Goal: Use online tool/utility: Use online tool/utility

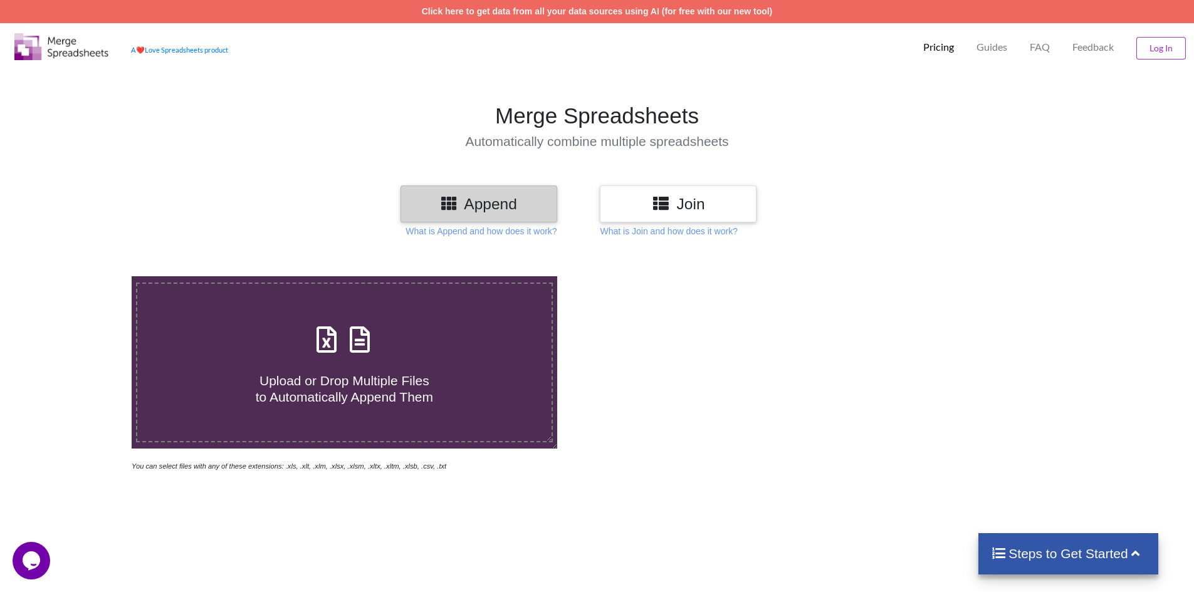
click at [330, 358] on div "Upload or Drop Multiple Files to Automatically Append Them" at bounding box center [344, 362] width 414 height 85
click at [85, 276] on input "Upload or Drop Multiple Files to Automatically Append Them" at bounding box center [85, 276] width 0 height 0
type input "C:\fakepath\رواتب اجير 7.xlsx"
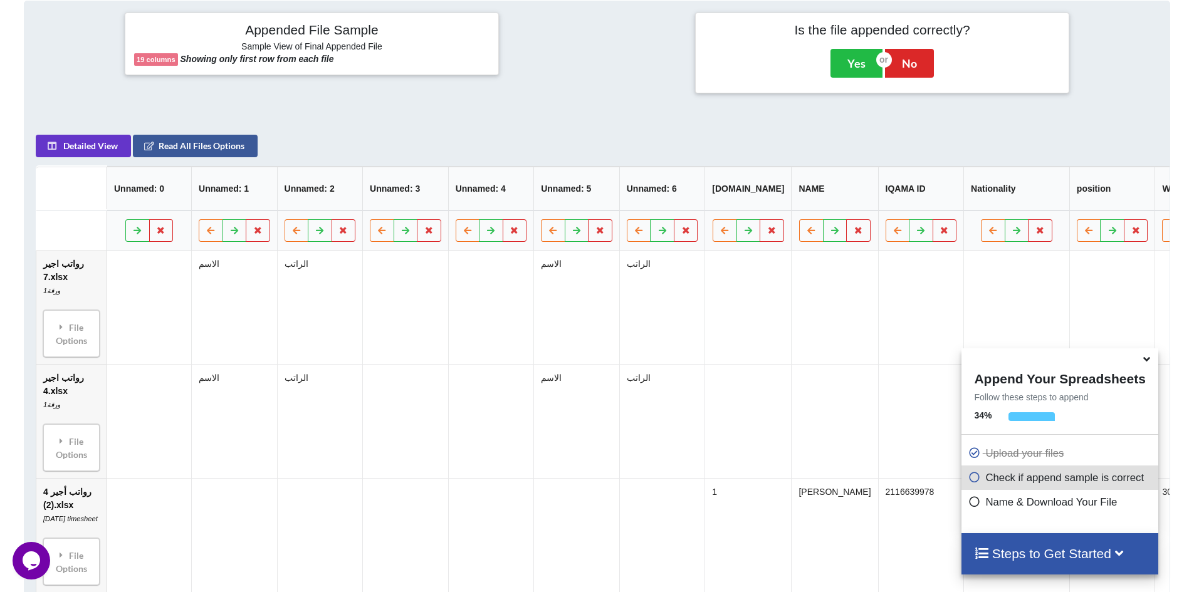
scroll to position [511, 0]
click at [968, 478] on icon at bounding box center [974, 475] width 13 height 11
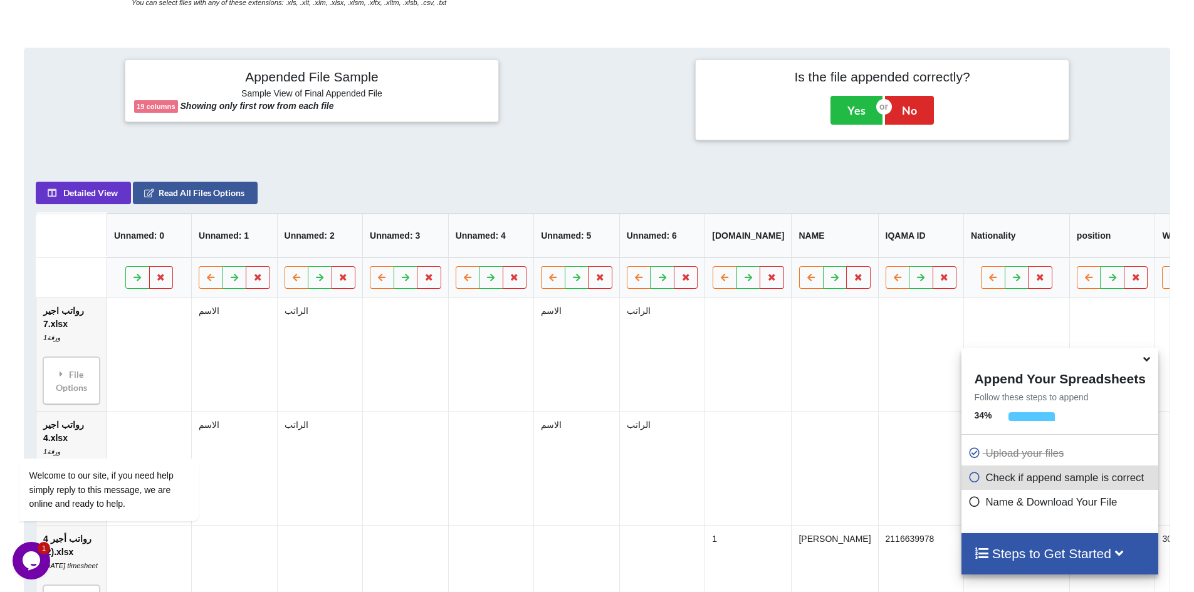
scroll to position [434, 0]
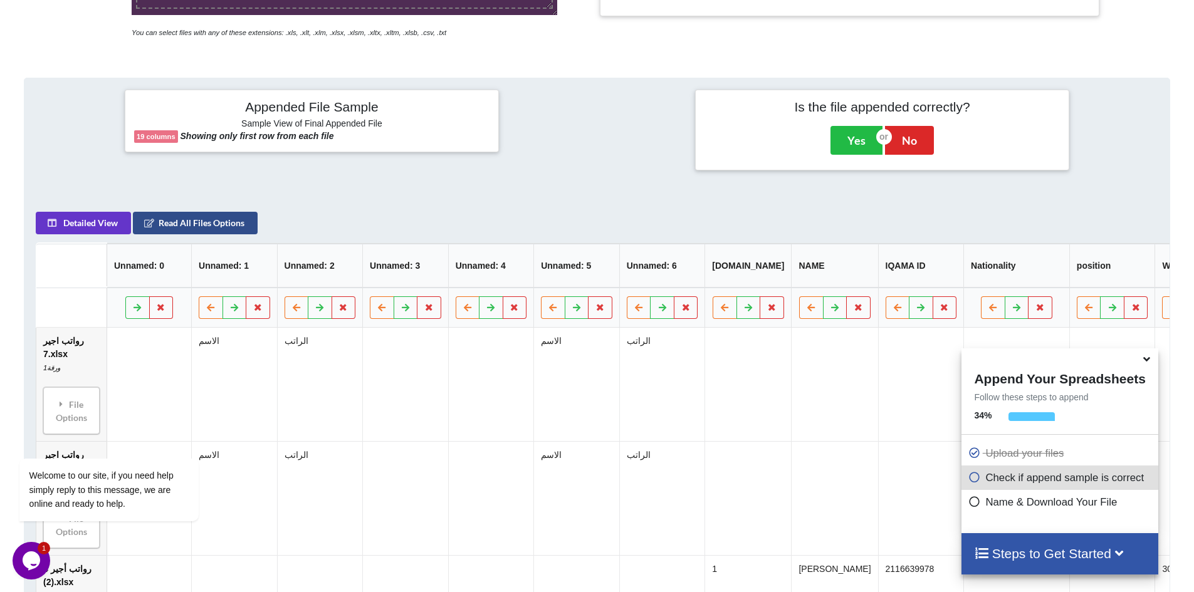
click at [197, 233] on button "Read All Files Options" at bounding box center [195, 223] width 125 height 23
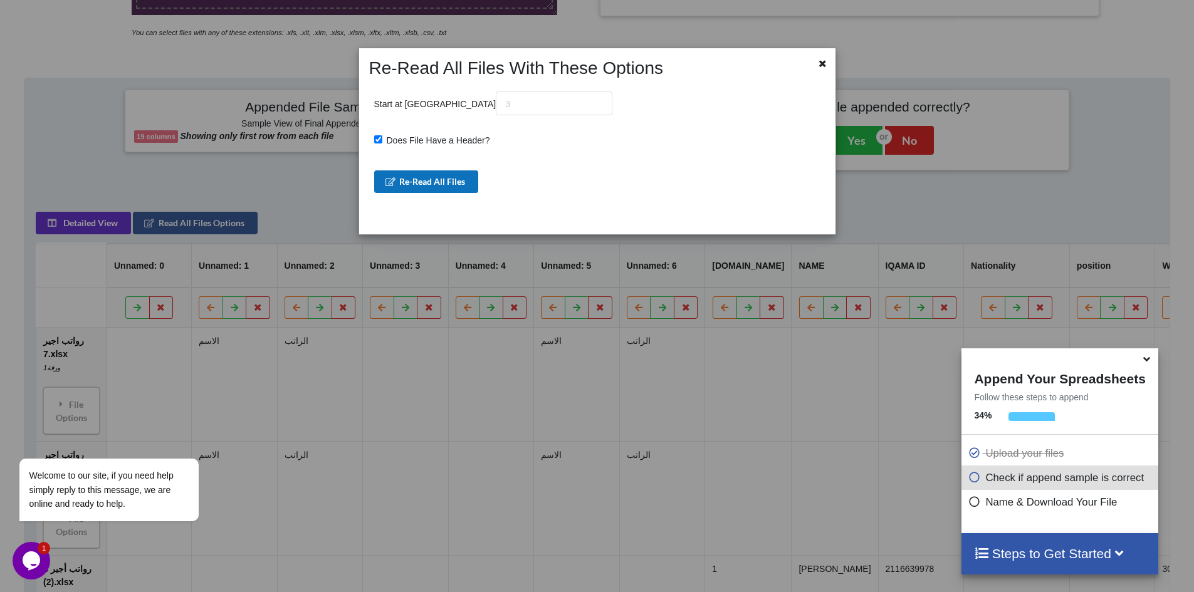
click at [431, 181] on button "Re-Read All Files" at bounding box center [426, 181] width 105 height 23
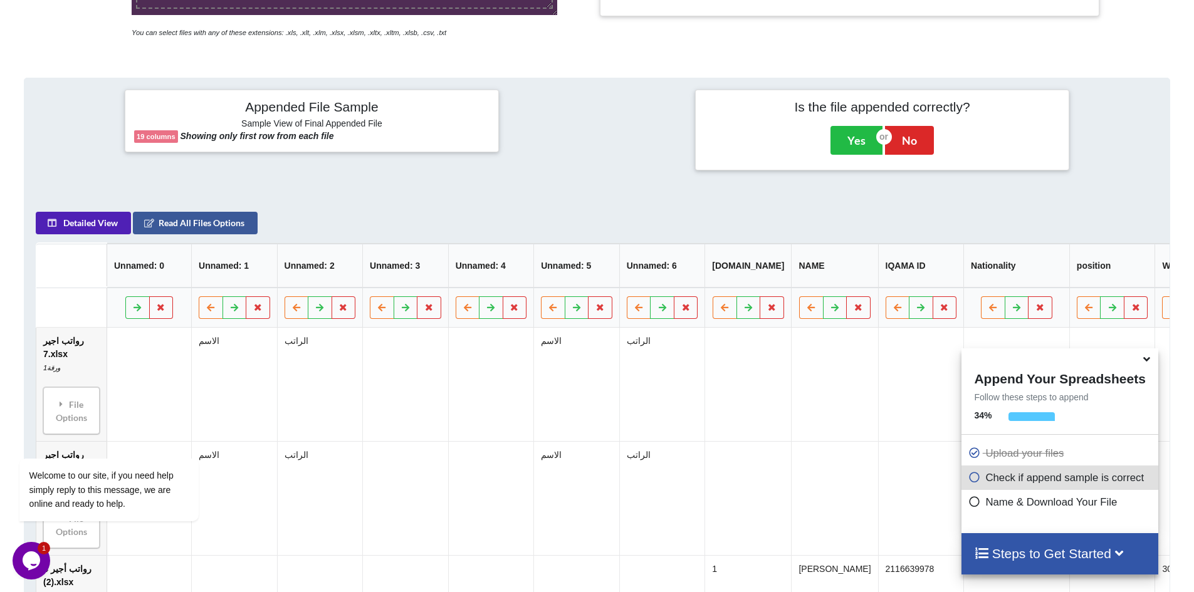
click at [107, 227] on button "Detailed View" at bounding box center [83, 223] width 95 height 23
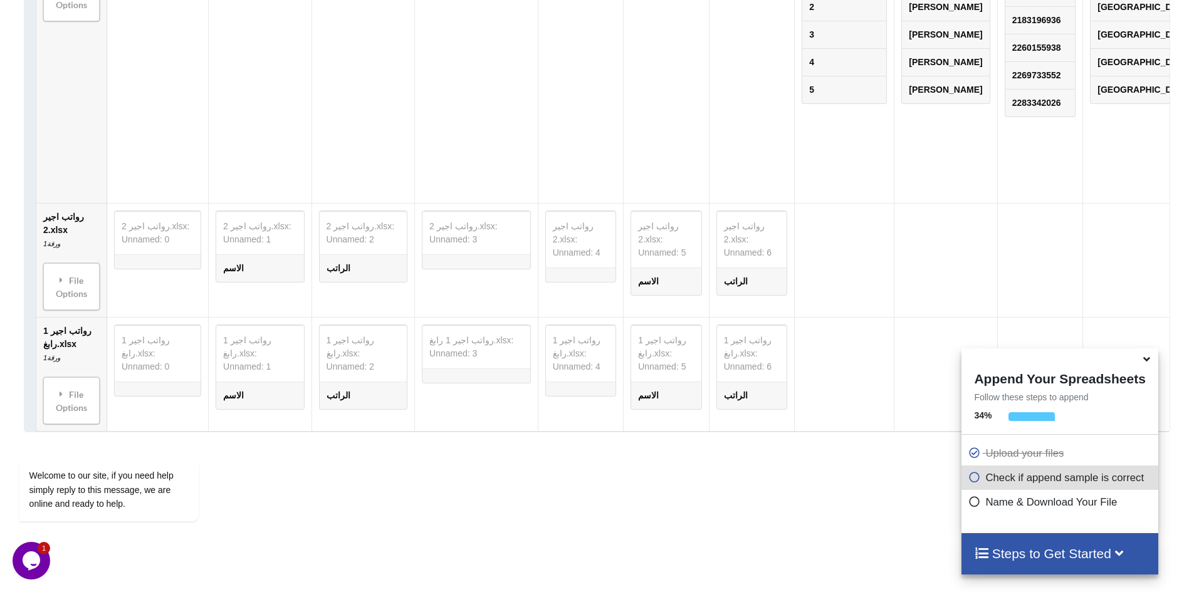
scroll to position [2870, 0]
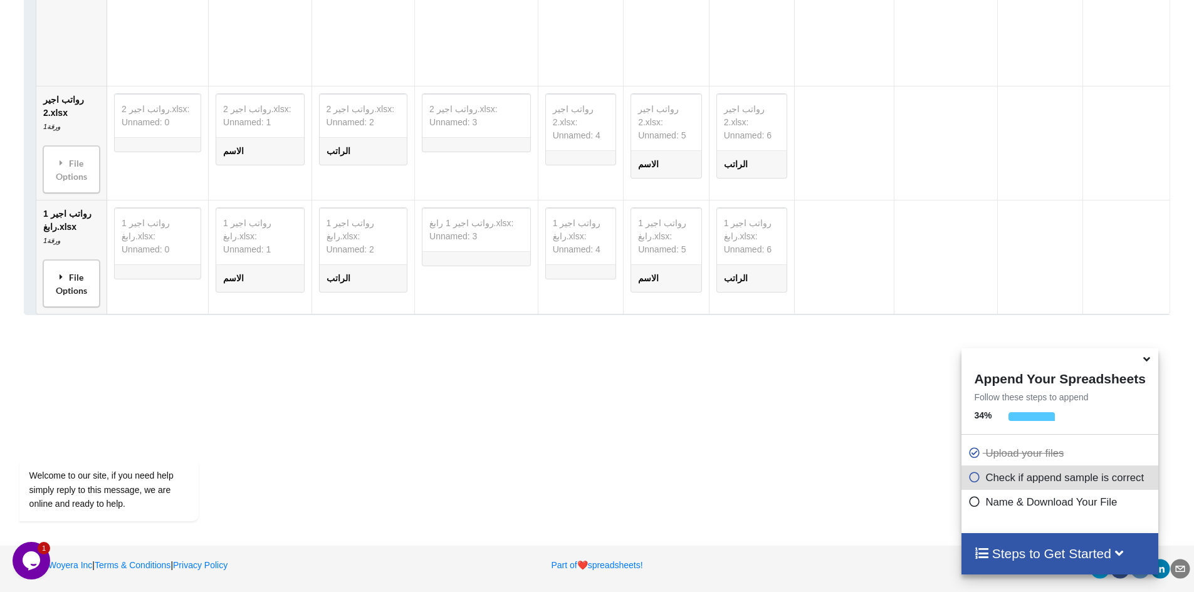
click at [75, 276] on div "File Options" at bounding box center [71, 283] width 49 height 39
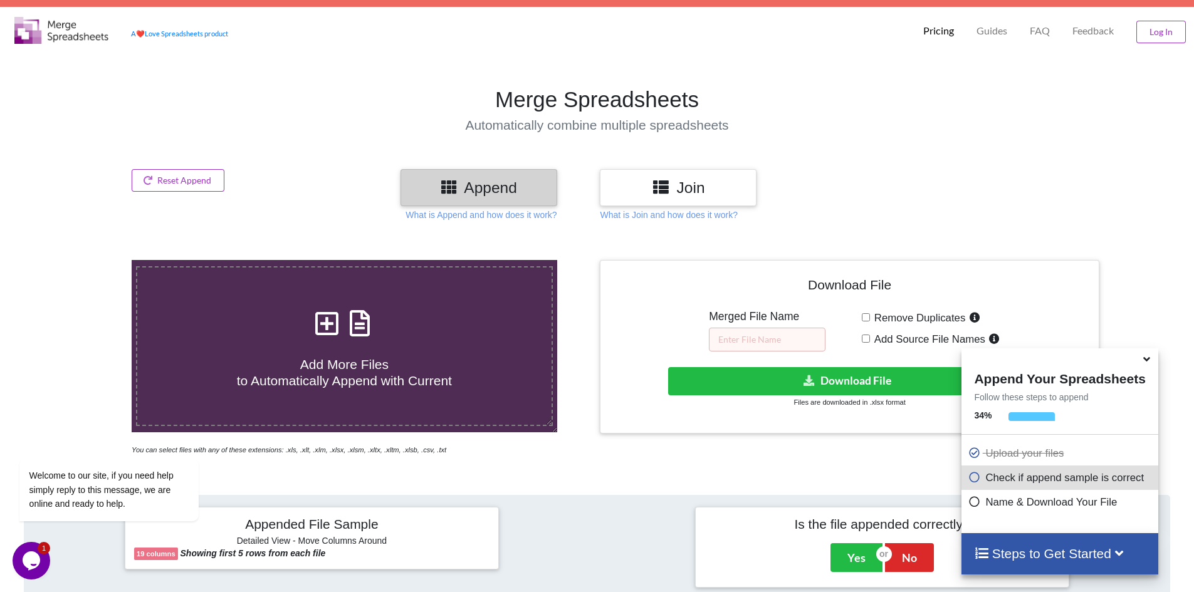
scroll to position [0, 0]
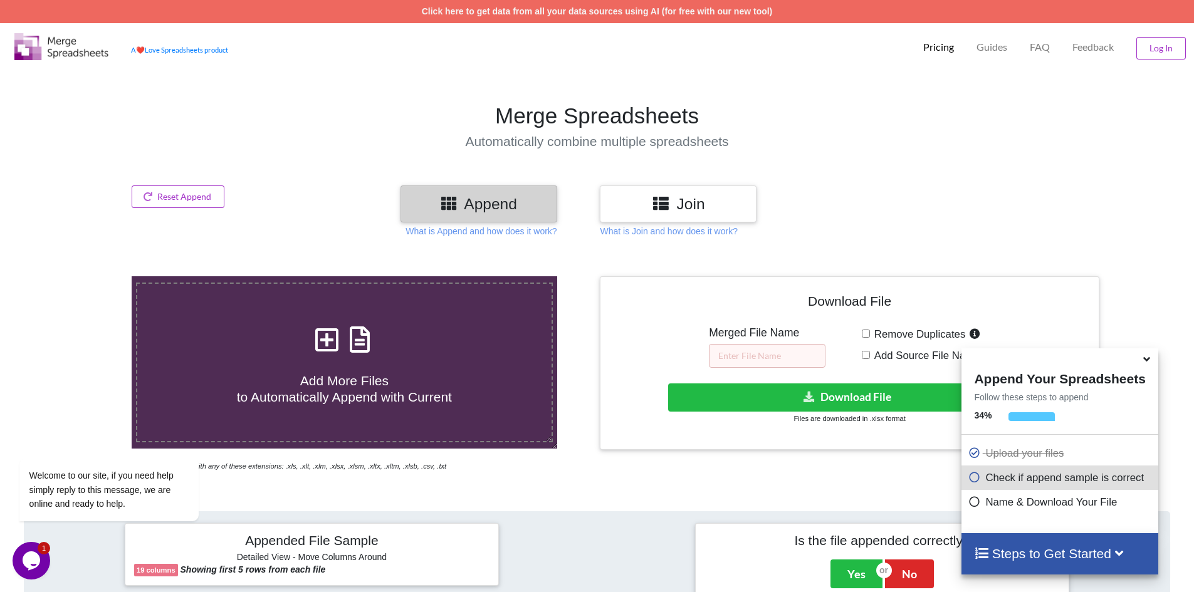
click at [1116, 553] on icon at bounding box center [1119, 552] width 16 height 13
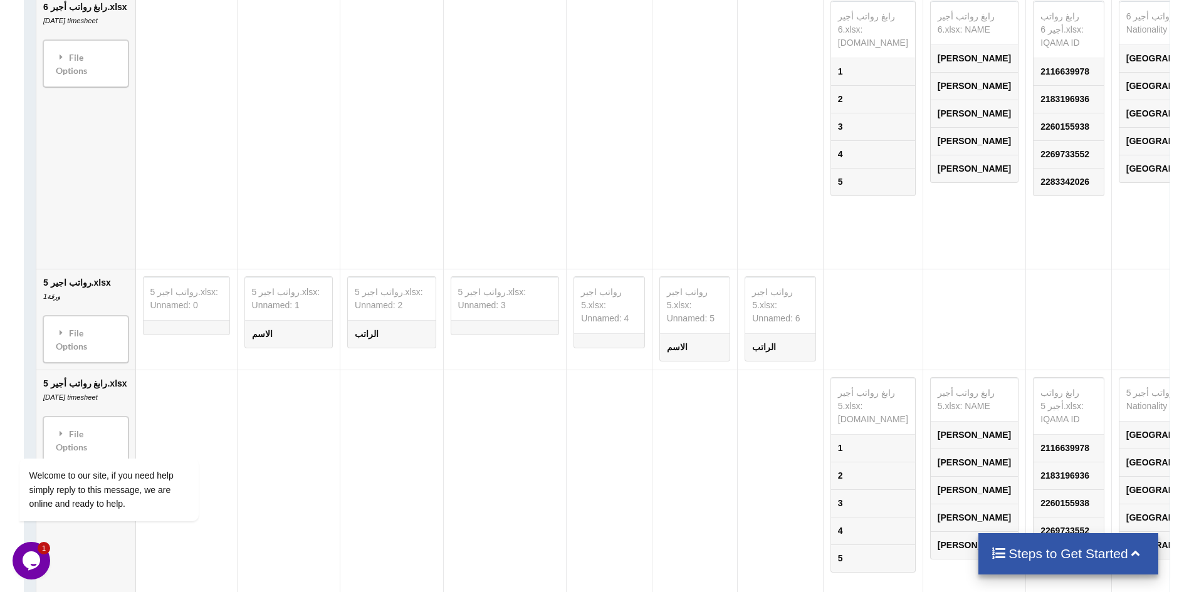
scroll to position [1629, 0]
